Goal: Information Seeking & Learning: Learn about a topic

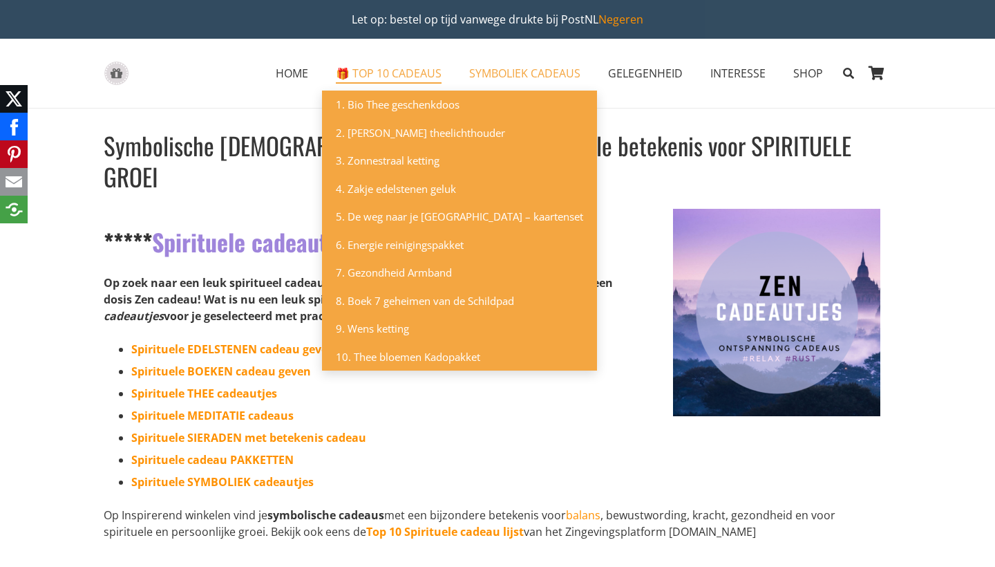
click at [410, 81] on link "🎁 TOP 10 CADEAUS" at bounding box center [388, 73] width 133 height 35
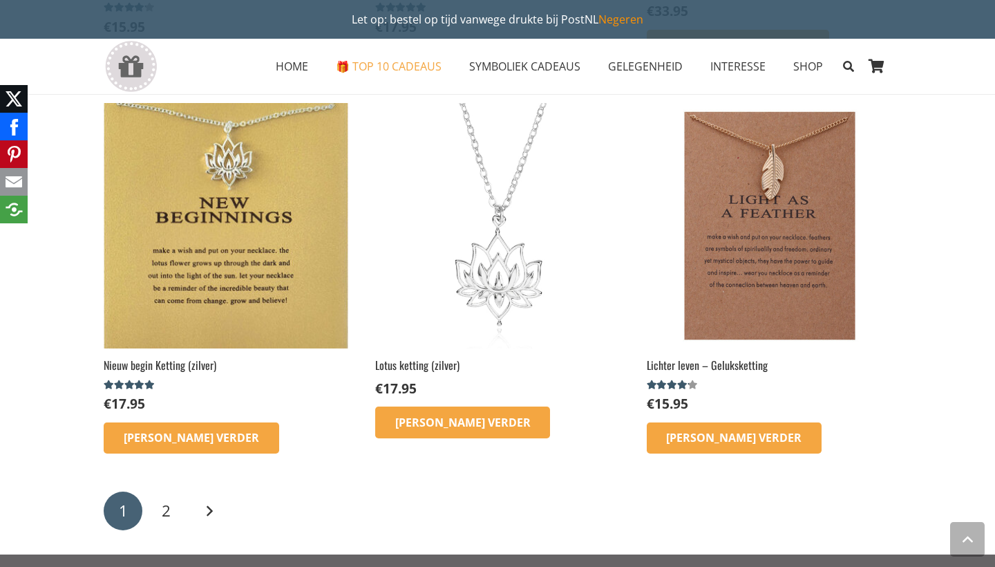
scroll to position [1764, 0]
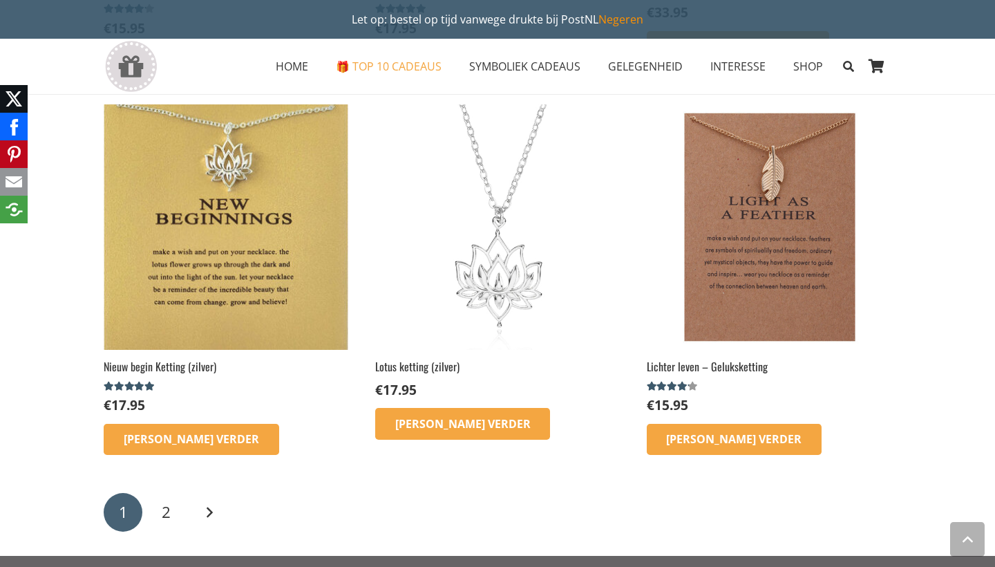
click at [744, 322] on img at bounding box center [769, 226] width 245 height 245
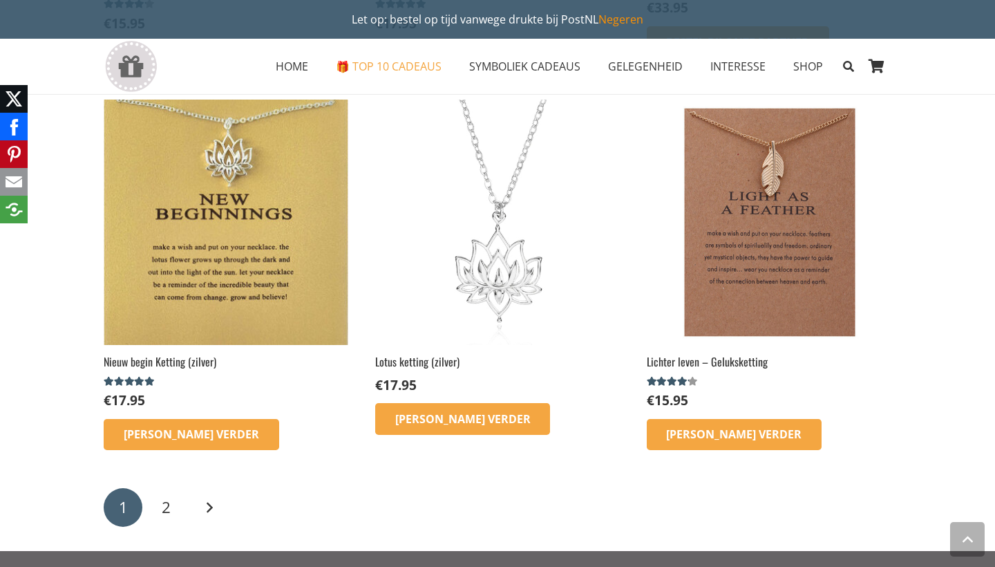
click at [291, 278] on img at bounding box center [226, 222] width 245 height 245
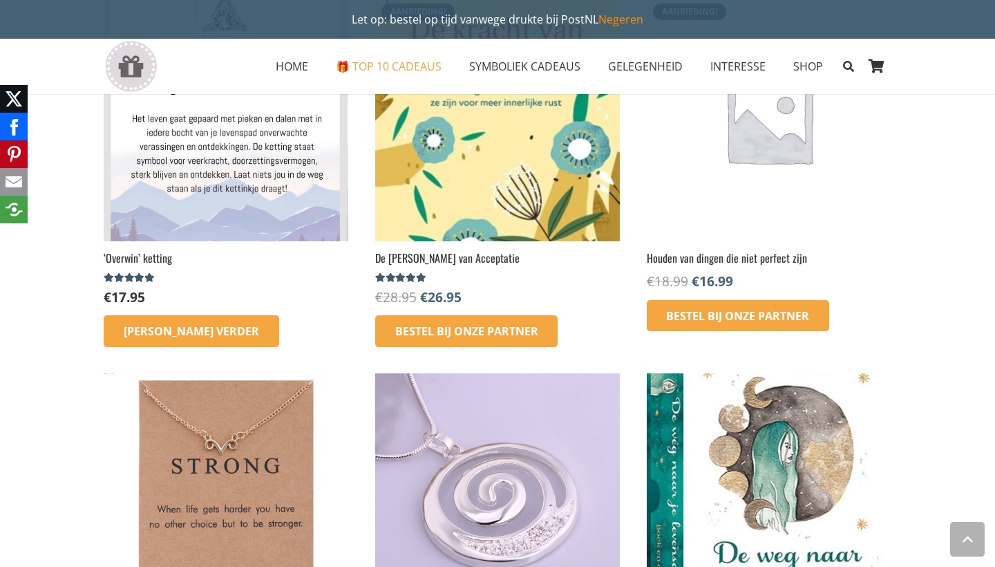
scroll to position [1117, 0]
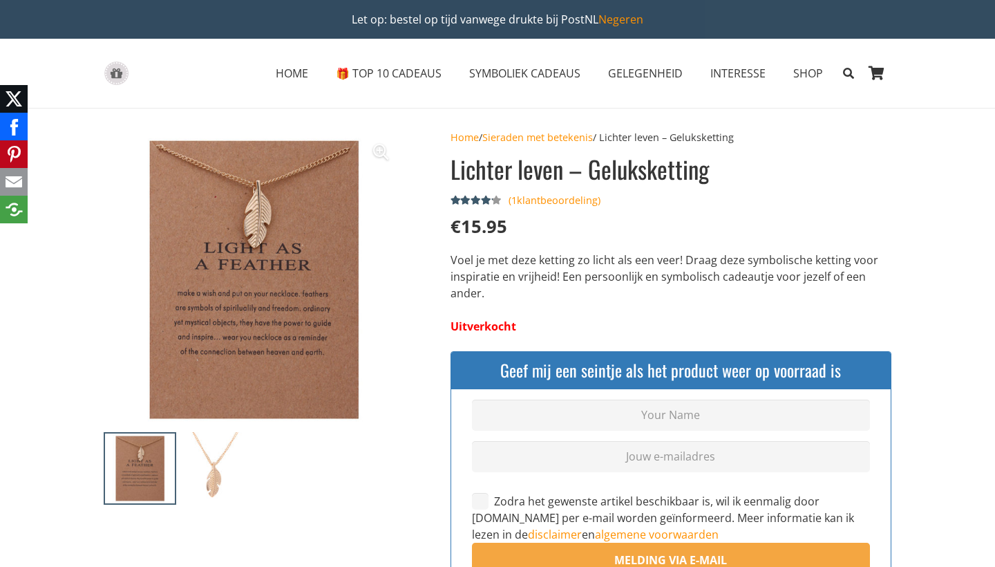
click at [232, 457] on img at bounding box center [215, 468] width 73 height 73
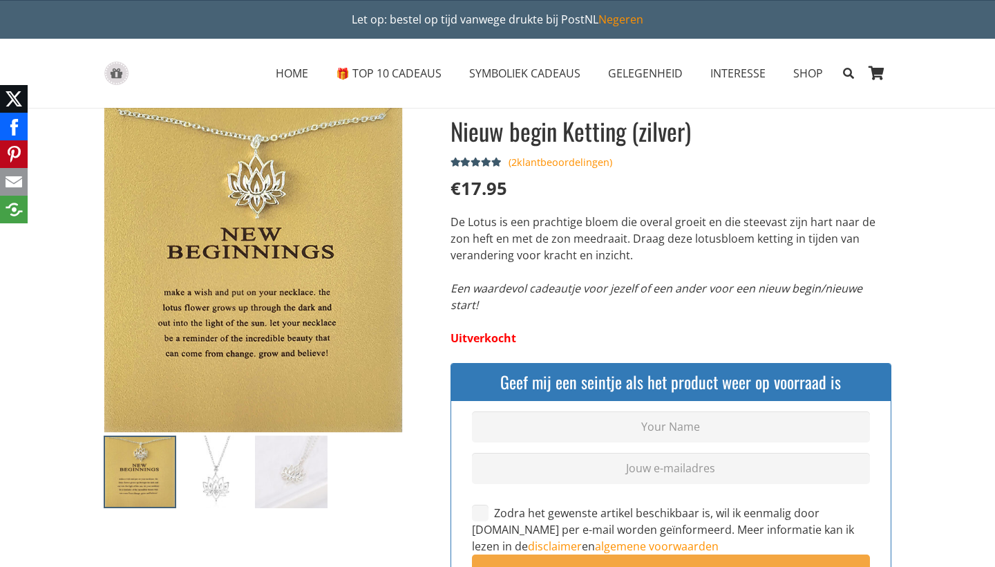
scroll to position [33, 0]
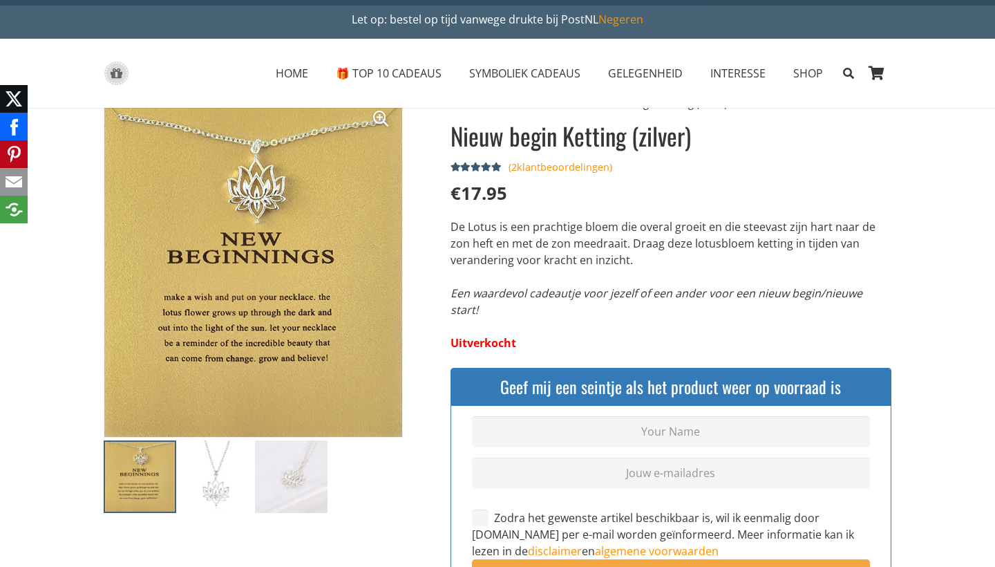
click at [228, 462] on img at bounding box center [215, 476] width 73 height 73
